Goal: Task Accomplishment & Management: Complete application form

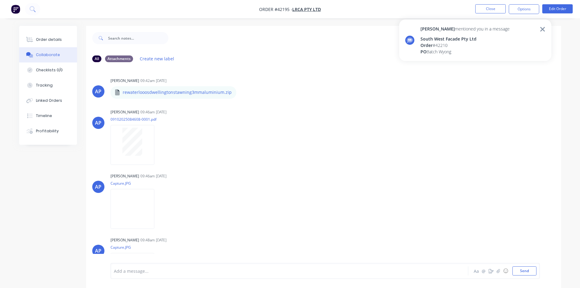
scroll to position [58, 0]
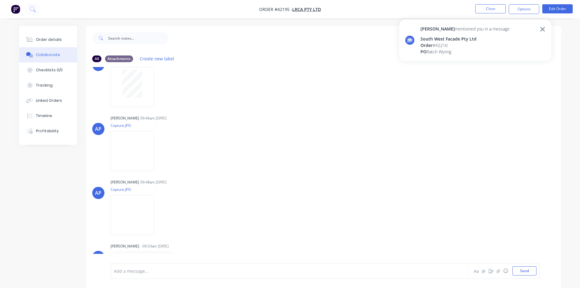
click at [539, 29] on div at bounding box center [540, 40] width 9 height 29
click at [316, 120] on div "AP [PERSON_NAME] 09:46am [DATE] Capture.JPG Labels Download" at bounding box center [323, 140] width 475 height 55
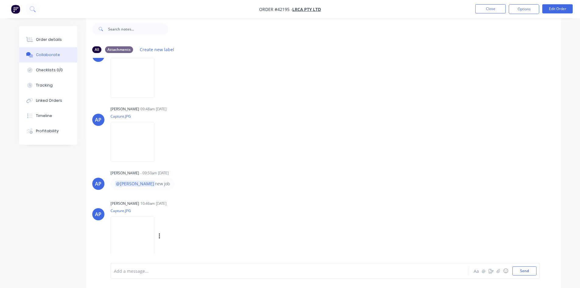
scroll to position [127, 0]
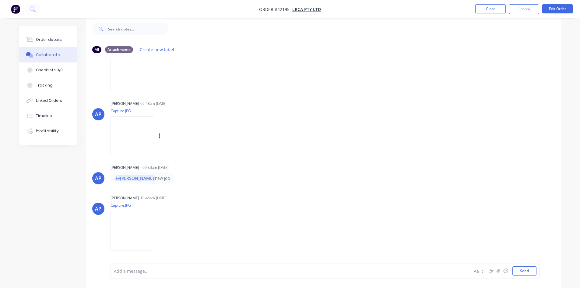
click at [148, 137] on img at bounding box center [132, 136] width 44 height 40
click at [491, 8] on button "Close" at bounding box center [490, 8] width 30 height 9
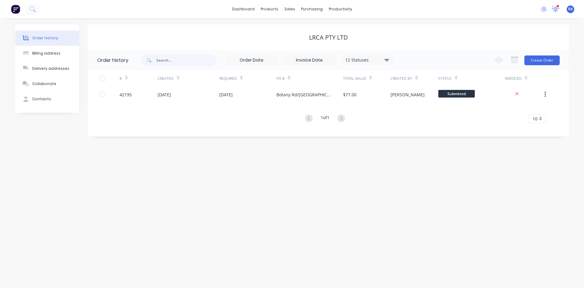
click at [558, 8] on icon at bounding box center [556, 9] width 8 height 6
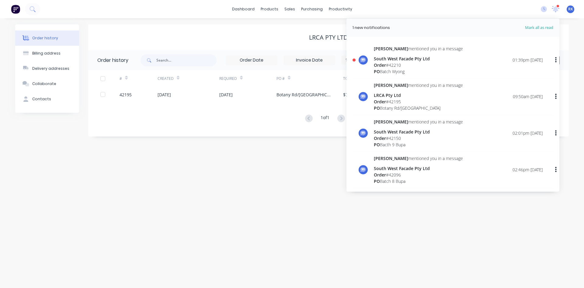
click at [413, 68] on div "PO Batch Wyong" at bounding box center [418, 71] width 89 height 6
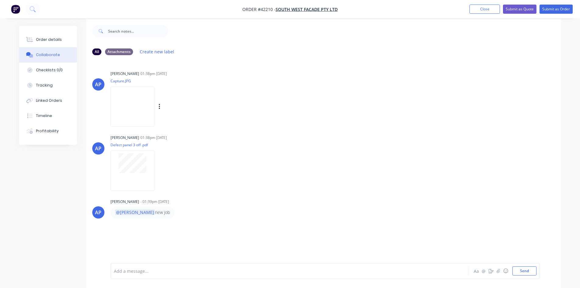
scroll to position [9, 0]
click at [139, 112] on img at bounding box center [132, 104] width 44 height 40
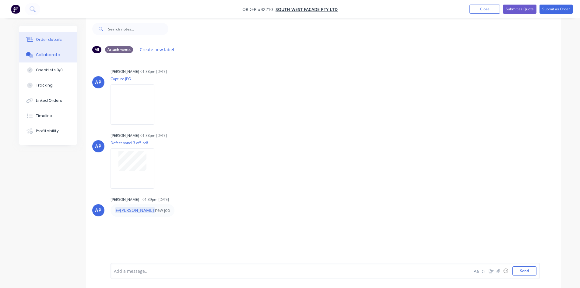
click at [68, 41] on button "Order details" at bounding box center [48, 39] width 58 height 15
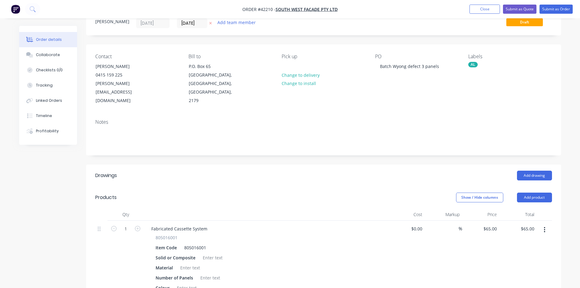
scroll to position [192, 0]
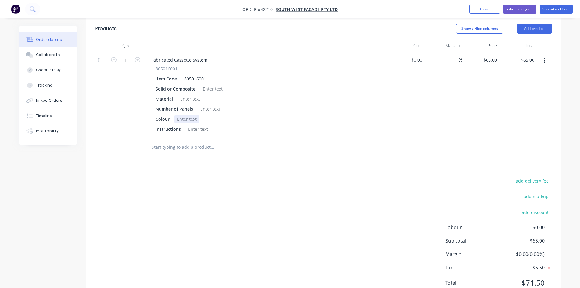
click at [193, 114] on div at bounding box center [186, 118] width 25 height 9
click at [192, 94] on div at bounding box center [190, 98] width 25 height 9
click at [205, 84] on div at bounding box center [212, 88] width 25 height 9
click at [207, 104] on div at bounding box center [210, 108] width 25 height 9
click at [199, 124] on div at bounding box center [198, 128] width 25 height 9
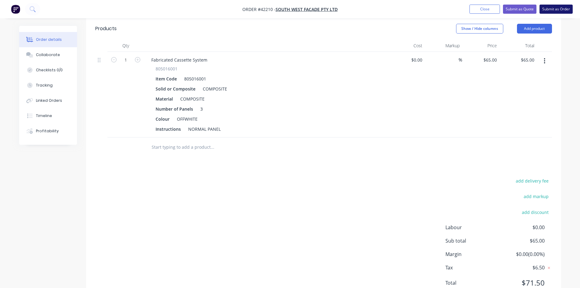
click at [545, 12] on button "Submit as Order" at bounding box center [555, 9] width 33 height 9
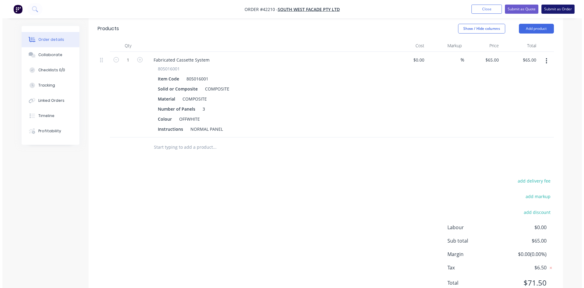
scroll to position [0, 0]
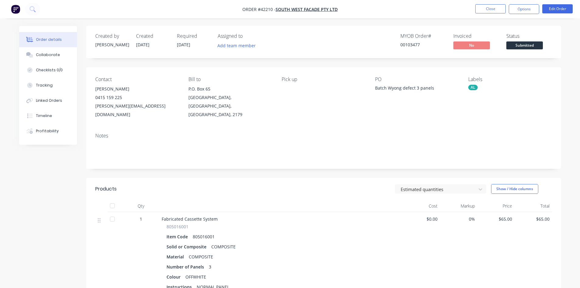
click at [332, 18] on div "Order details Collaborate Checklists 0/0 Tracking Linked Orders Timeline Profit…" at bounding box center [290, 201] width 580 height 403
drag, startPoint x: 271, startPoint y: 11, endPoint x: 260, endPoint y: 11, distance: 11.9
click at [260, 11] on span "Order #42210 -" at bounding box center [258, 9] width 33 height 6
copy span "42210"
click at [493, 9] on button "Close" at bounding box center [490, 8] width 30 height 9
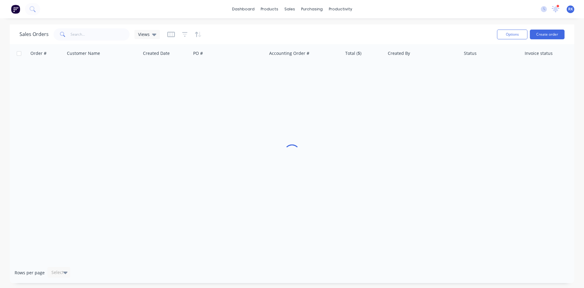
click at [561, 8] on div "1 new notifications [PERSON_NAME] all as read [PERSON_NAME] mentioned you in a …" at bounding box center [560, 9] width 48 height 9
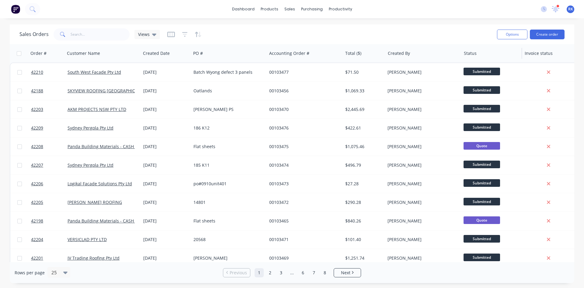
drag, startPoint x: 557, startPoint y: 9, endPoint x: 467, endPoint y: 47, distance: 97.8
click at [557, 9] on icon at bounding box center [555, 8] width 5 height 5
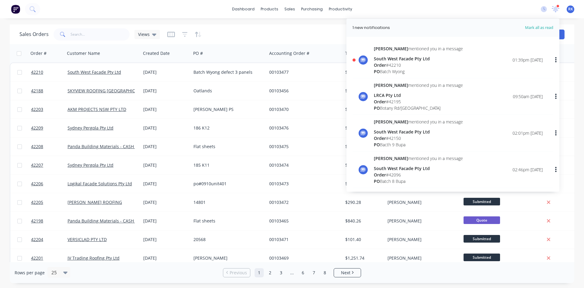
click at [310, 34] on div "Sales Orders Views" at bounding box center [255, 34] width 473 height 15
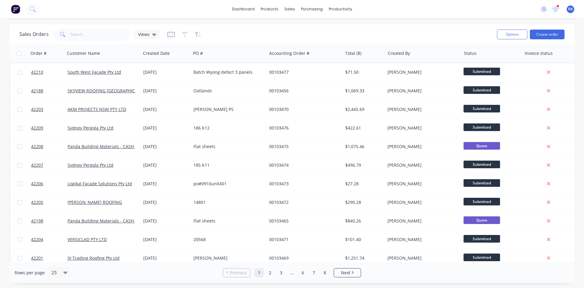
click at [560, 9] on div "1 new notifications [PERSON_NAME] all as read [PERSON_NAME] mentioned you in a …" at bounding box center [560, 9] width 48 height 9
click at [557, 9] on icon at bounding box center [556, 8] width 6 height 6
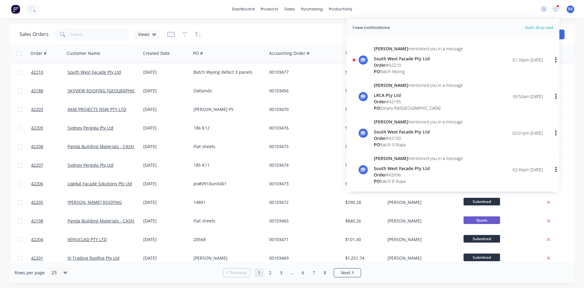
click at [331, 15] on div "dashboard products sales purchasing productivity dashboard products Product Cat…" at bounding box center [292, 9] width 584 height 18
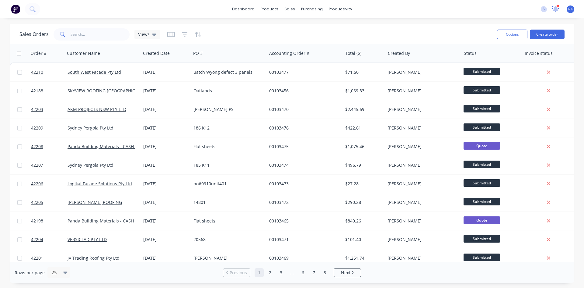
click at [555, 8] on icon at bounding box center [556, 7] width 6 height 5
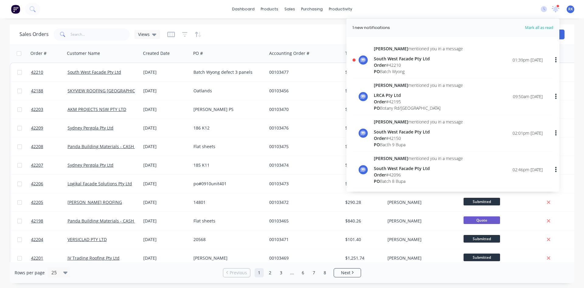
drag, startPoint x: 521, startPoint y: 9, endPoint x: 549, endPoint y: 8, distance: 28.0
click at [521, 9] on div "dashboard products sales purchasing productivity dashboard products Product Cat…" at bounding box center [292, 9] width 584 height 18
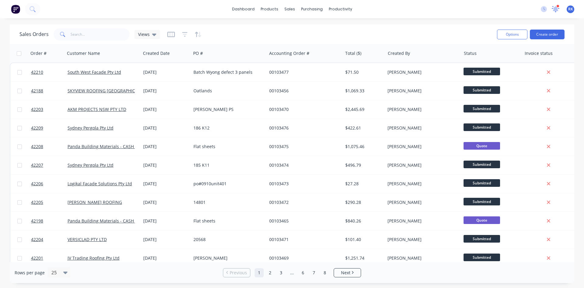
click at [555, 11] on icon at bounding box center [556, 8] width 9 height 7
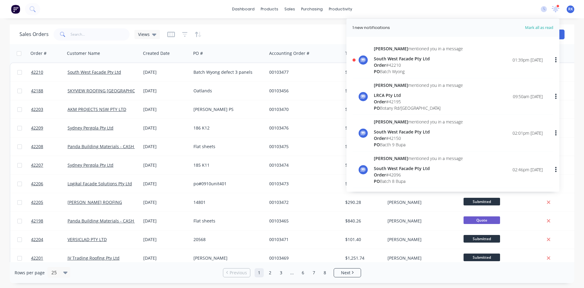
click at [513, 11] on div "dashboard products sales purchasing productivity dashboard products Product Cat…" at bounding box center [292, 9] width 584 height 18
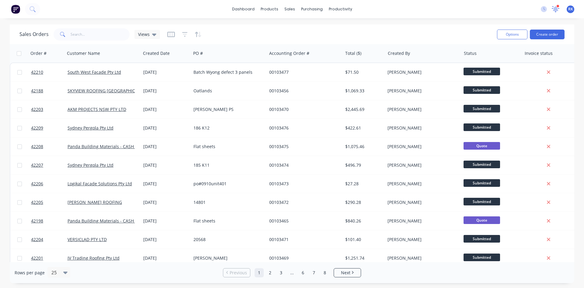
click at [559, 10] on icon at bounding box center [556, 8] width 8 height 7
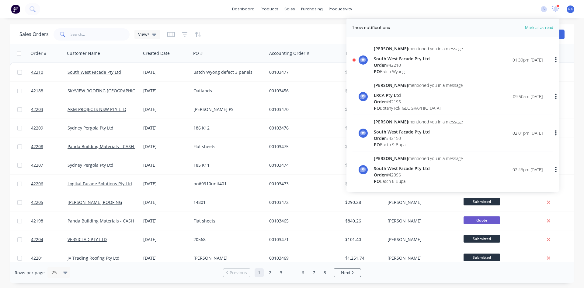
click at [498, 10] on div "dashboard products sales purchasing productivity dashboard products Product Cat…" at bounding box center [292, 9] width 584 height 18
